Goal: Task Accomplishment & Management: Use online tool/utility

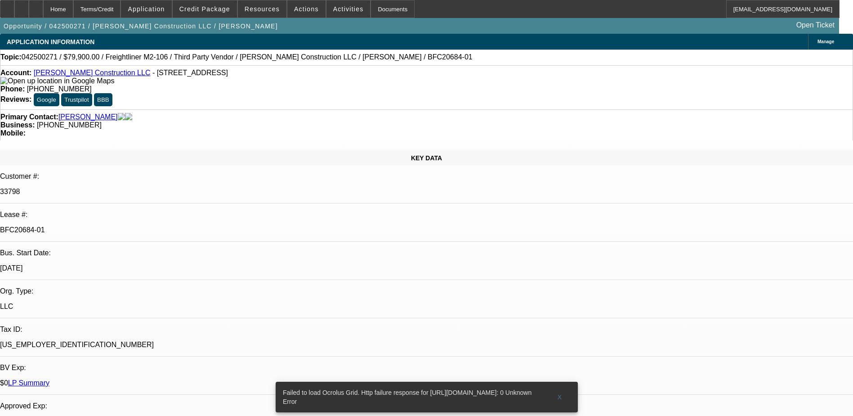
select select "0"
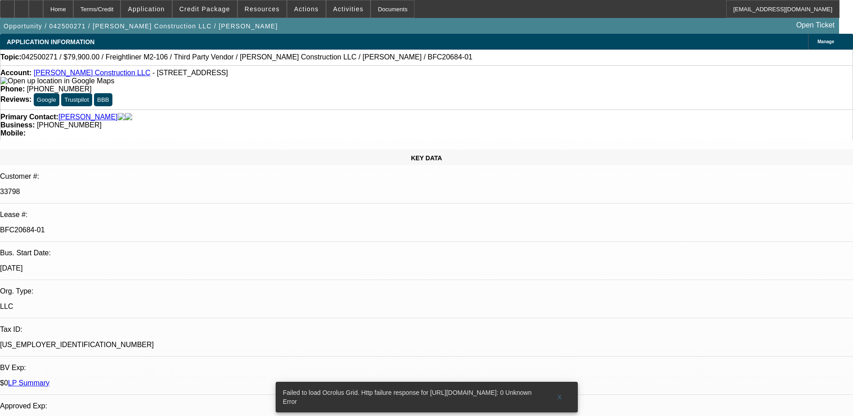
select select "0"
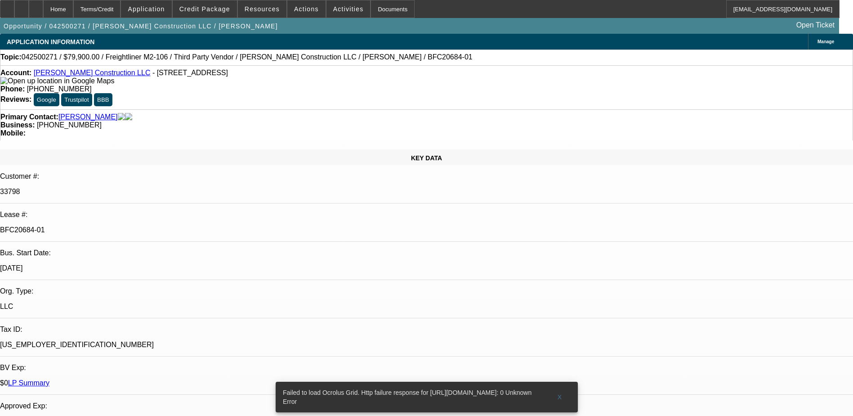
select select "0"
select select "1"
select select "6"
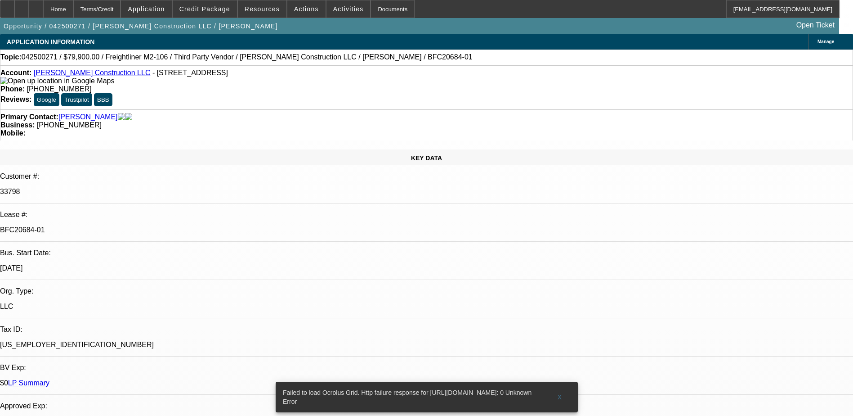
select select "1"
select select "6"
select select "1"
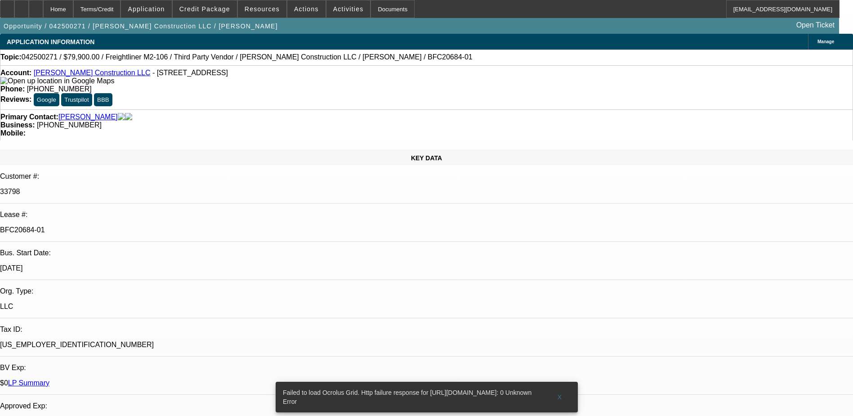
select select "6"
select select "1"
select select "6"
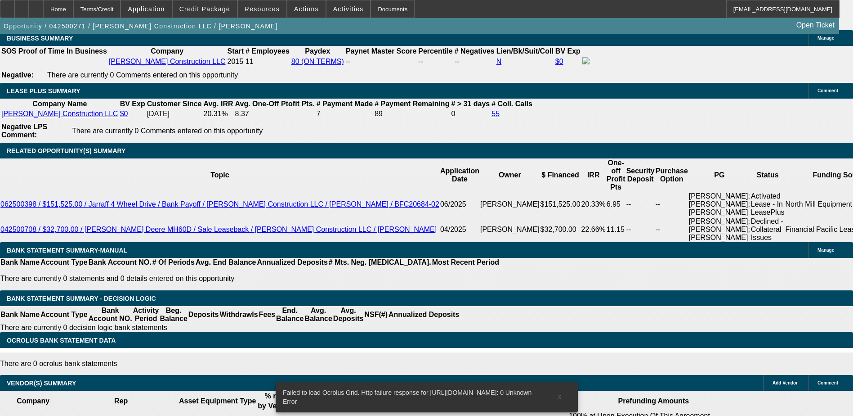
scroll to position [1574, 0]
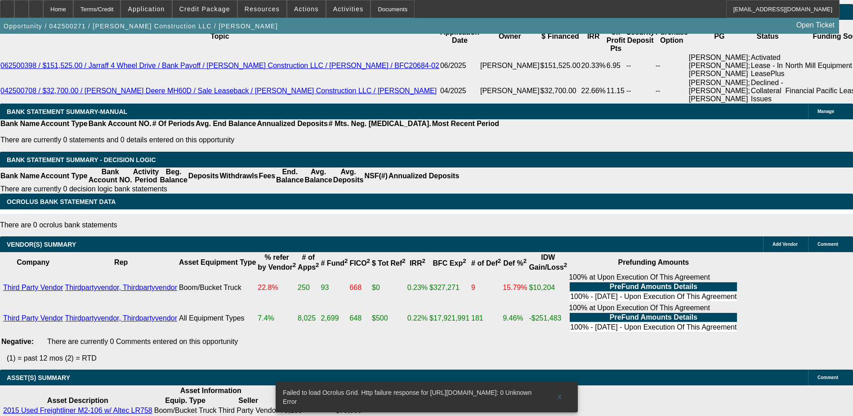
scroll to position [1703, 0]
